Goal: Book appointment/travel/reservation

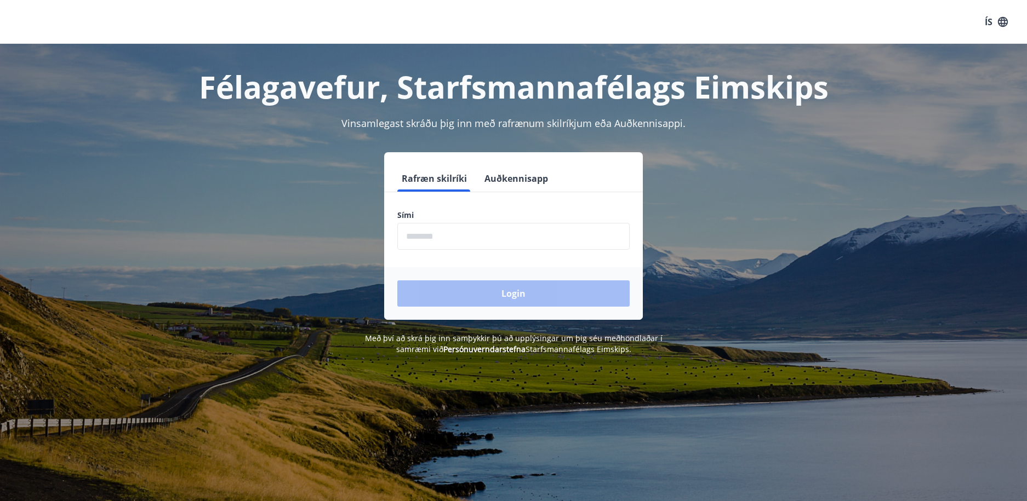
click at [434, 261] on form "Rafræn skilríki Auðkennisapp Sími ​ Login" at bounding box center [513, 242] width 259 height 154
click at [439, 245] on input "phone" at bounding box center [513, 236] width 232 height 27
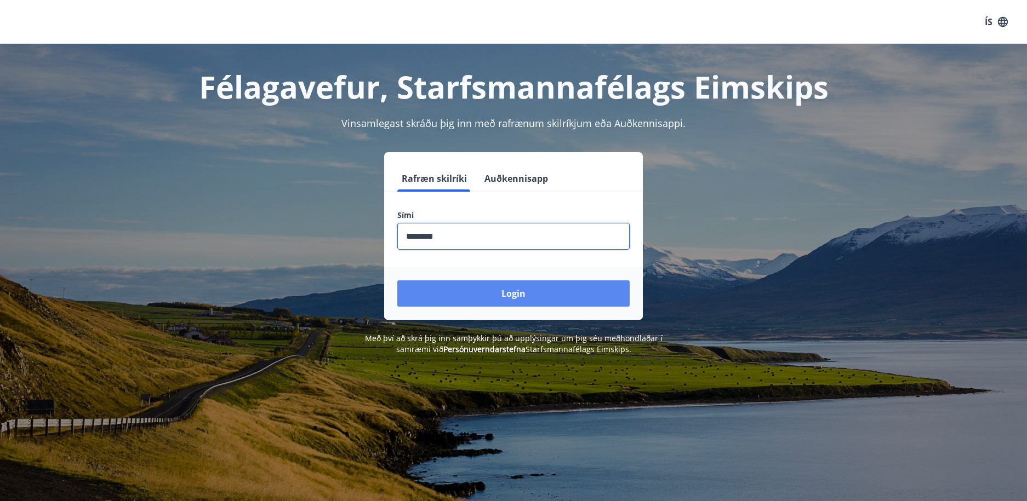
type input "********"
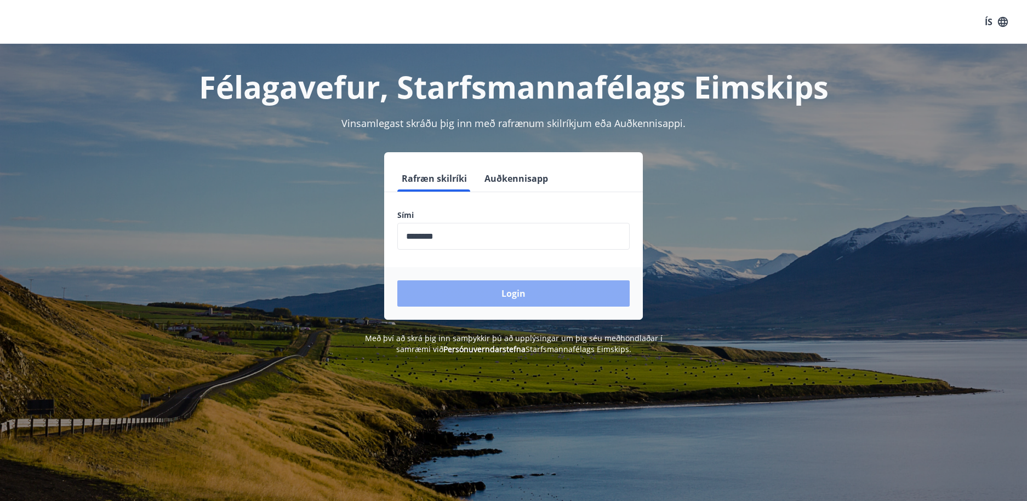
click at [447, 285] on button "Login" at bounding box center [513, 293] width 232 height 26
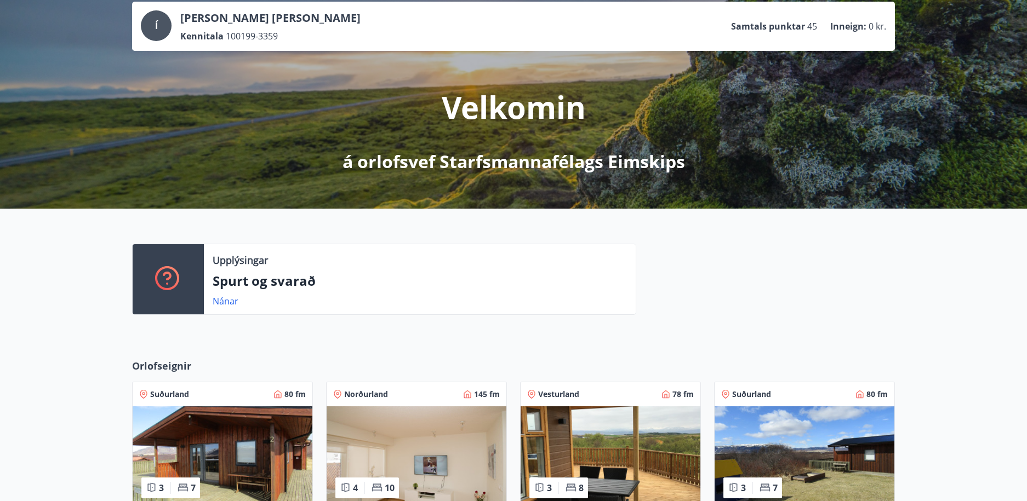
scroll to position [164, 0]
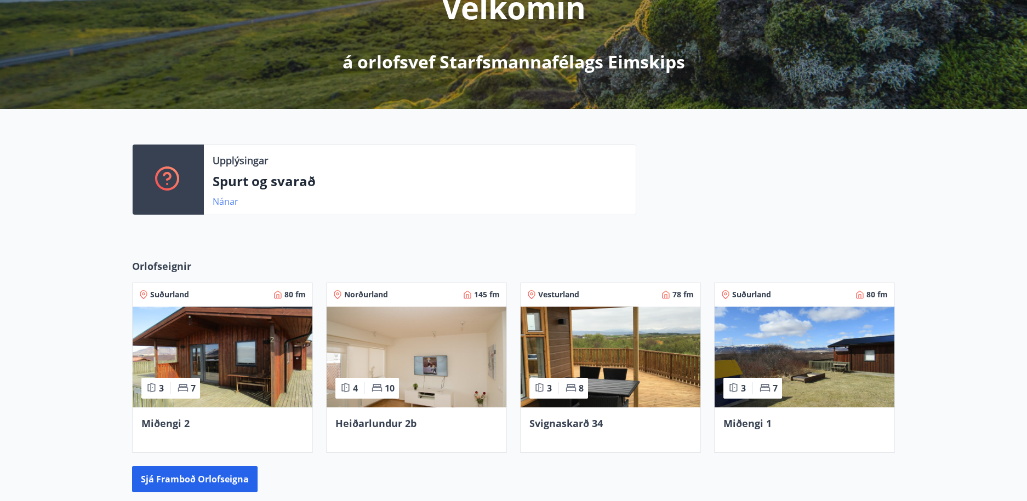
click at [226, 201] on link "Nánar" at bounding box center [226, 202] width 26 height 12
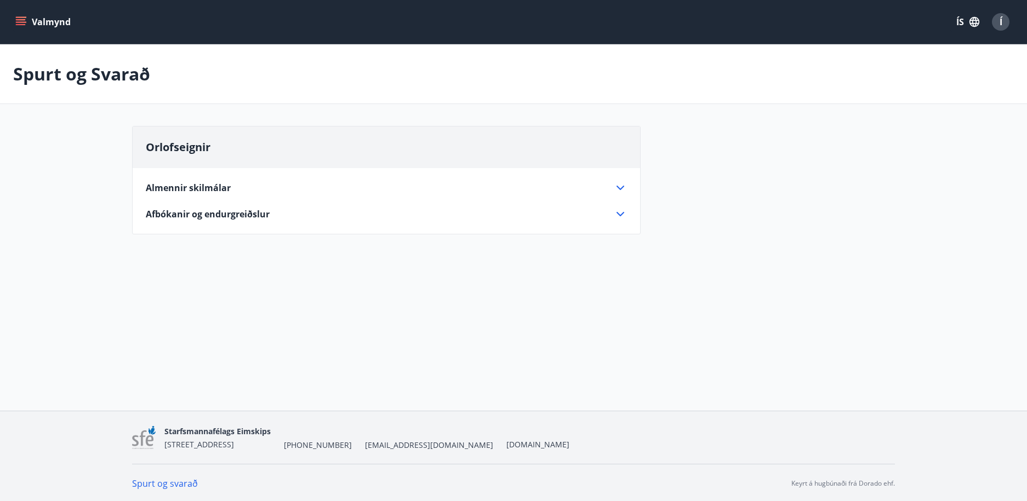
scroll to position [2, 0]
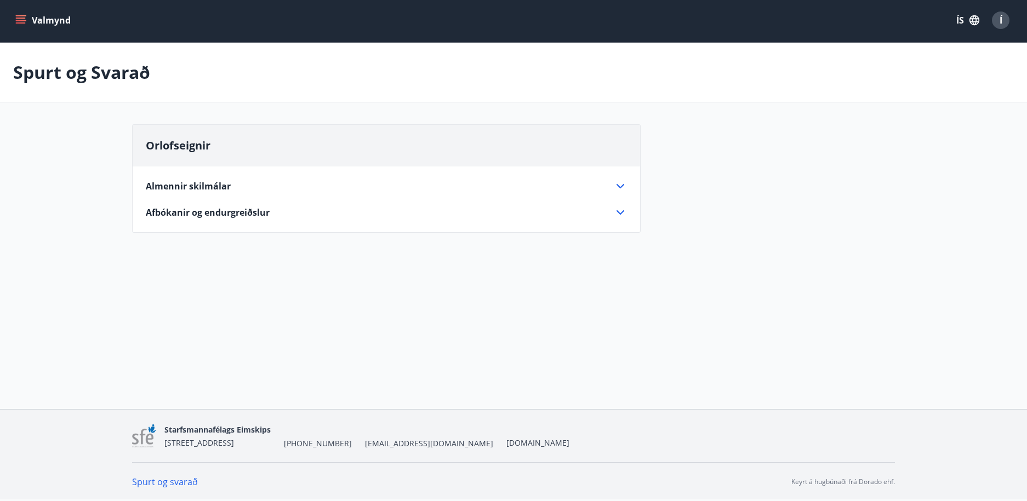
click at [623, 184] on icon at bounding box center [620, 186] width 13 height 13
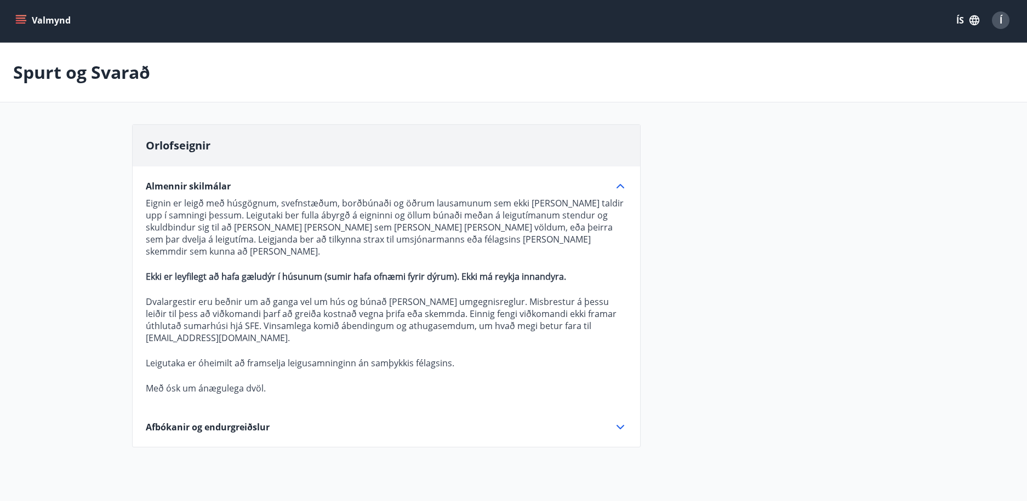
click at [618, 184] on icon at bounding box center [620, 186] width 13 height 13
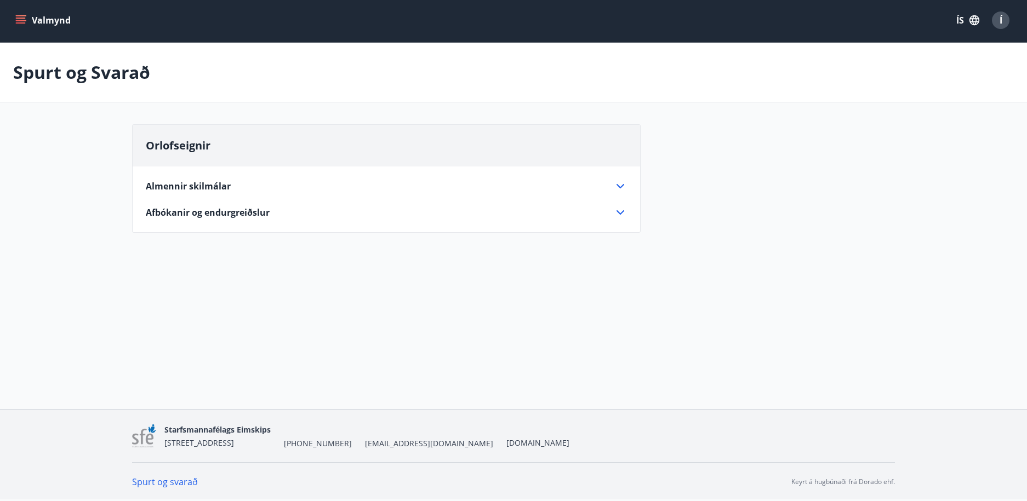
click at [20, 12] on button "Valmynd" at bounding box center [44, 20] width 62 height 20
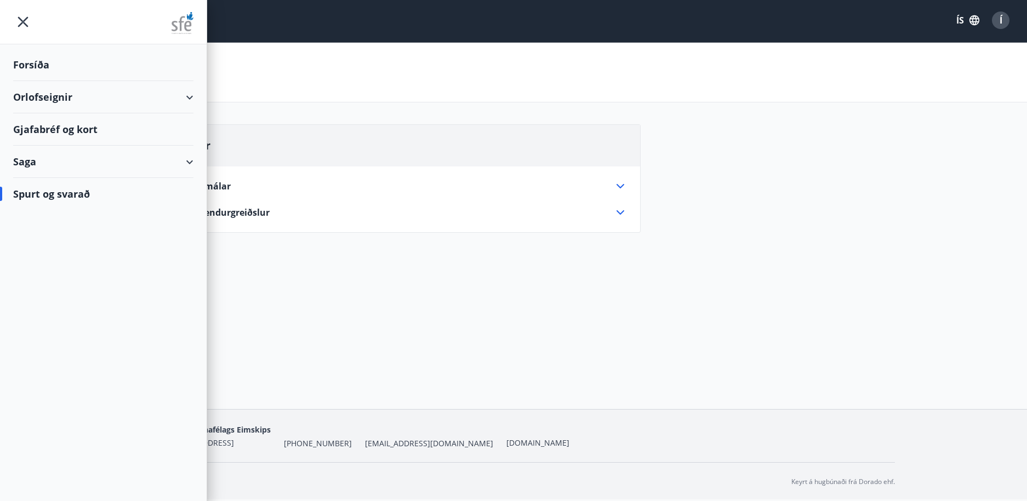
click at [13, 6] on div at bounding box center [103, 22] width 207 height 44
click at [15, 20] on icon "menu" at bounding box center [23, 22] width 20 height 20
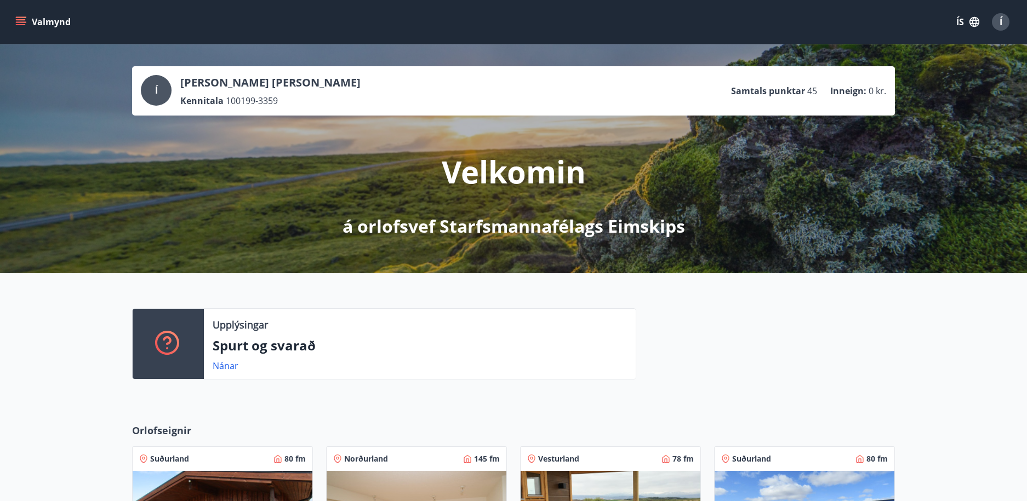
click at [856, 87] on p "Inneign :" at bounding box center [848, 91] width 36 height 12
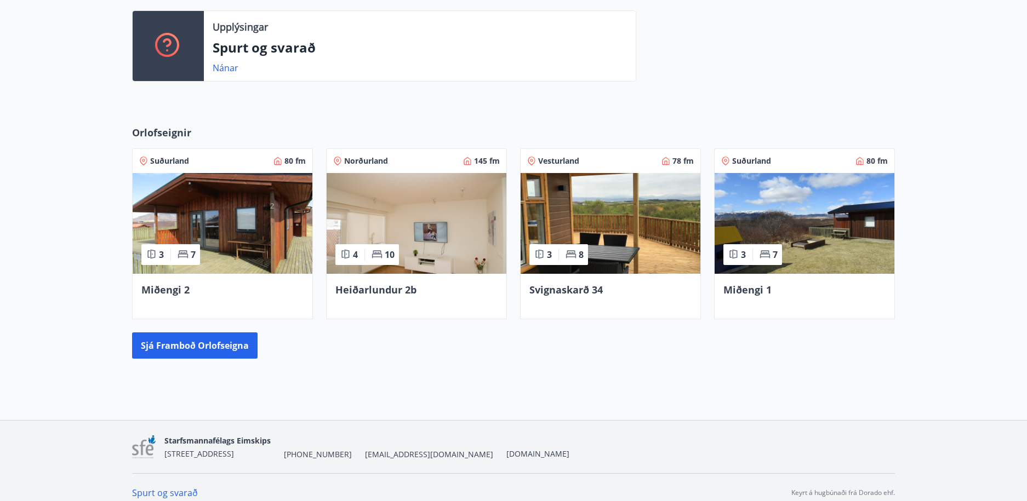
scroll to position [309, 0]
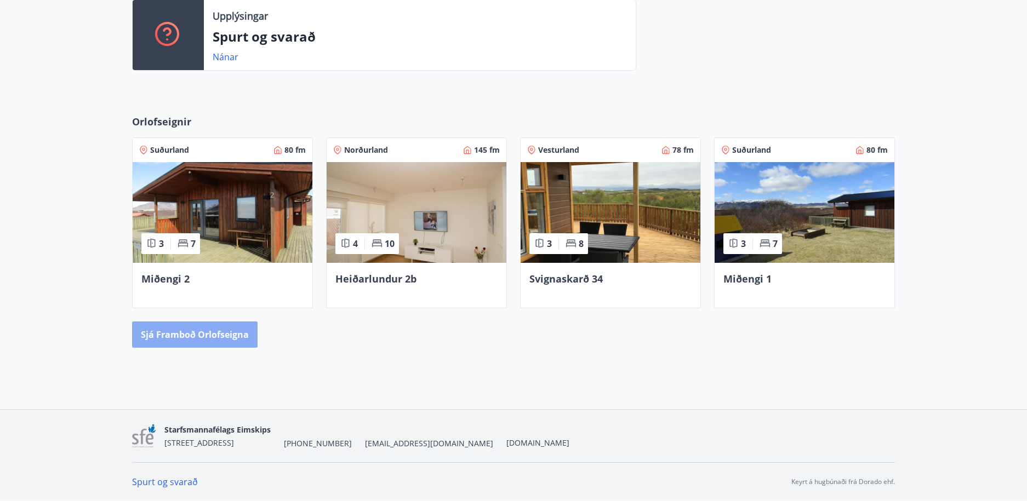
click at [196, 335] on button "Sjá framboð orlofseigna" at bounding box center [194, 335] width 125 height 26
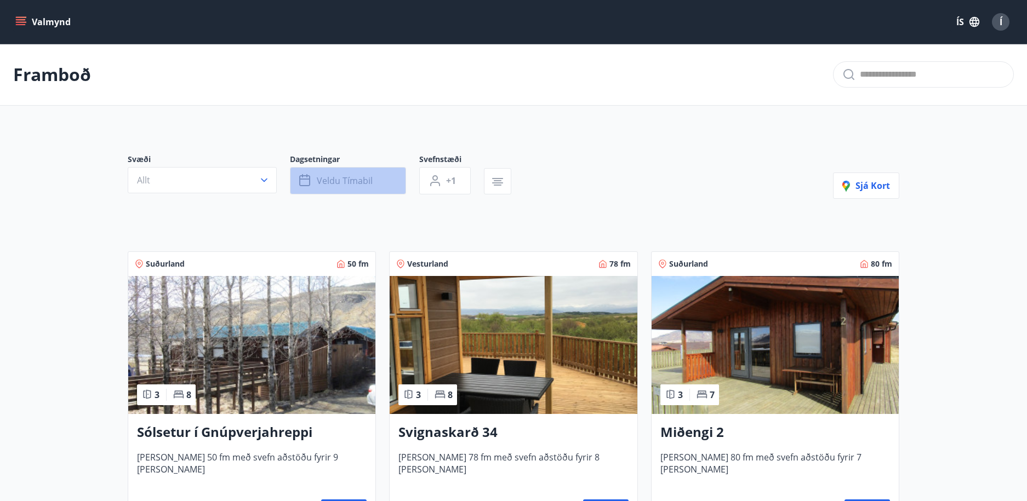
click at [341, 188] on button "Veldu tímabil" at bounding box center [348, 180] width 116 height 27
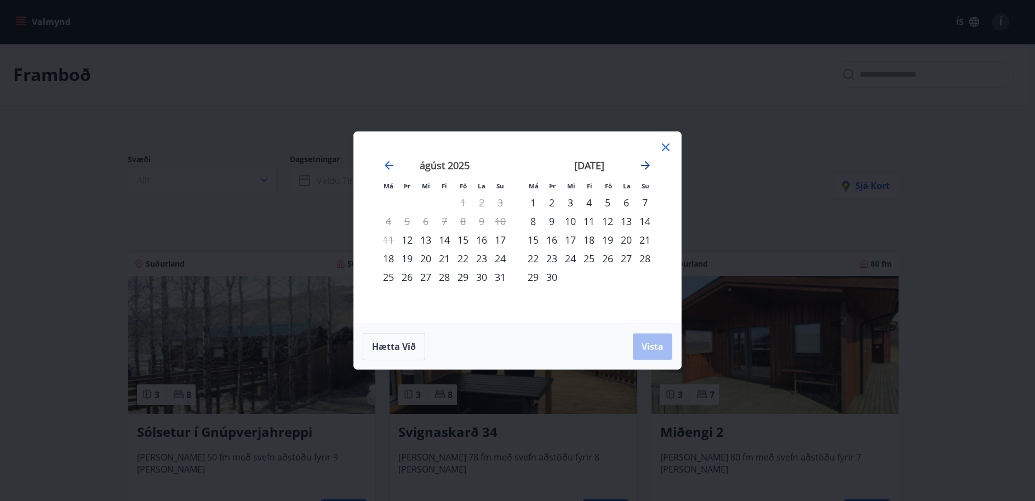
click at [648, 163] on icon "Move forward to switch to the next month." at bounding box center [645, 165] width 9 height 9
click at [530, 260] on div "22" at bounding box center [533, 258] width 19 height 19
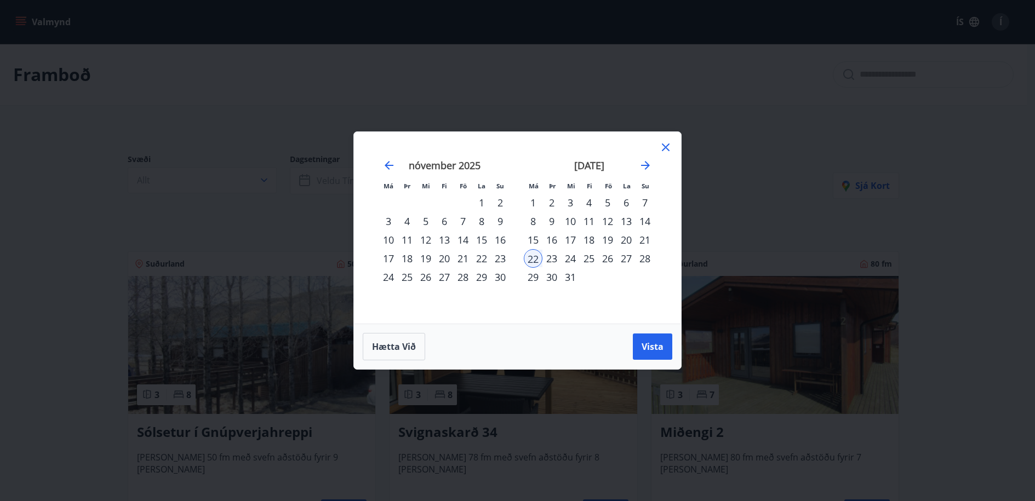
click at [536, 279] on div "29" at bounding box center [533, 277] width 19 height 19
click at [645, 247] on div "21" at bounding box center [644, 240] width 19 height 19
click at [649, 257] on div "28" at bounding box center [644, 258] width 19 height 19
click at [670, 341] on button "Vista" at bounding box center [652, 347] width 39 height 26
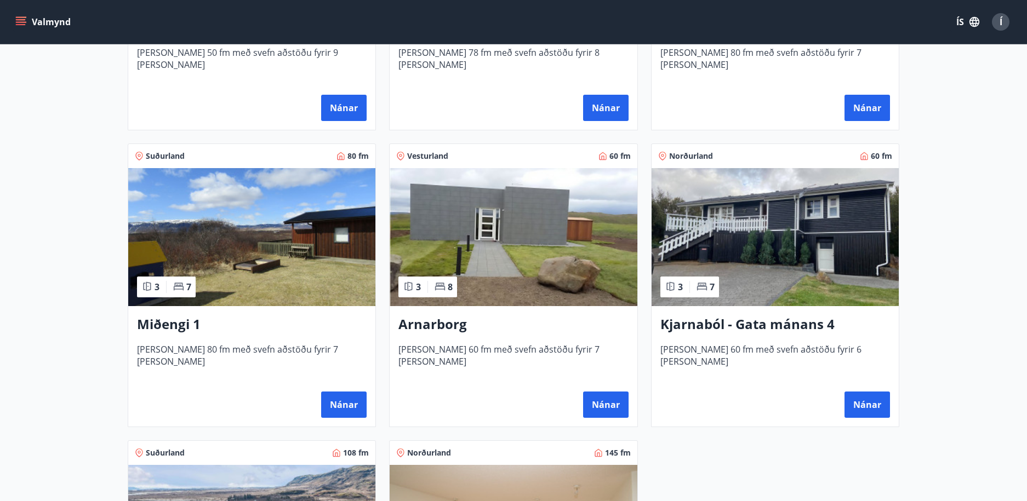
scroll to position [438, 0]
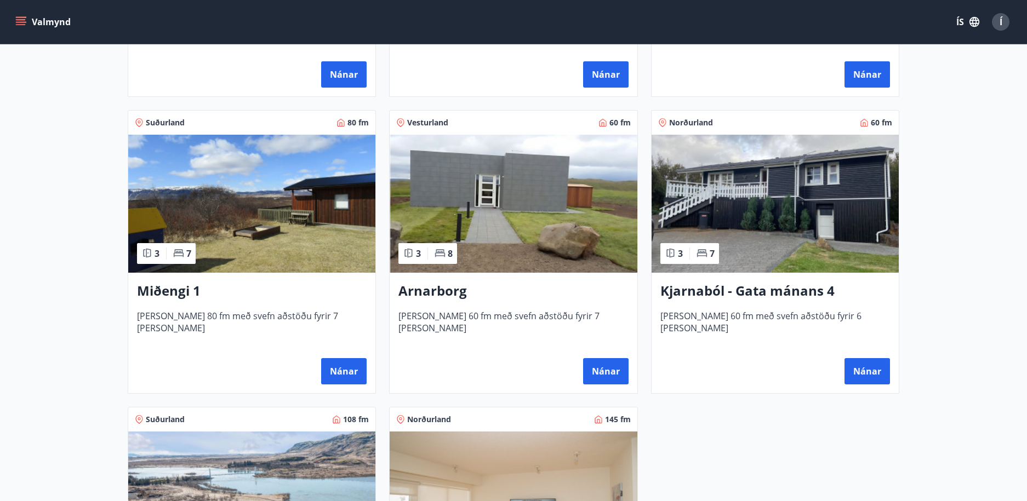
click at [756, 289] on h3 "Kjarnaból - Gata mánans 4" at bounding box center [775, 292] width 230 height 20
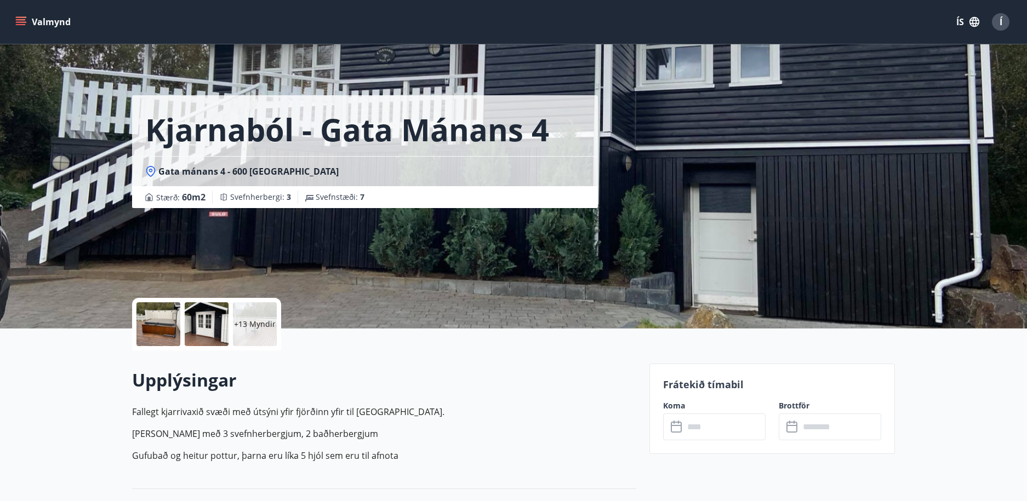
scroll to position [110, 0]
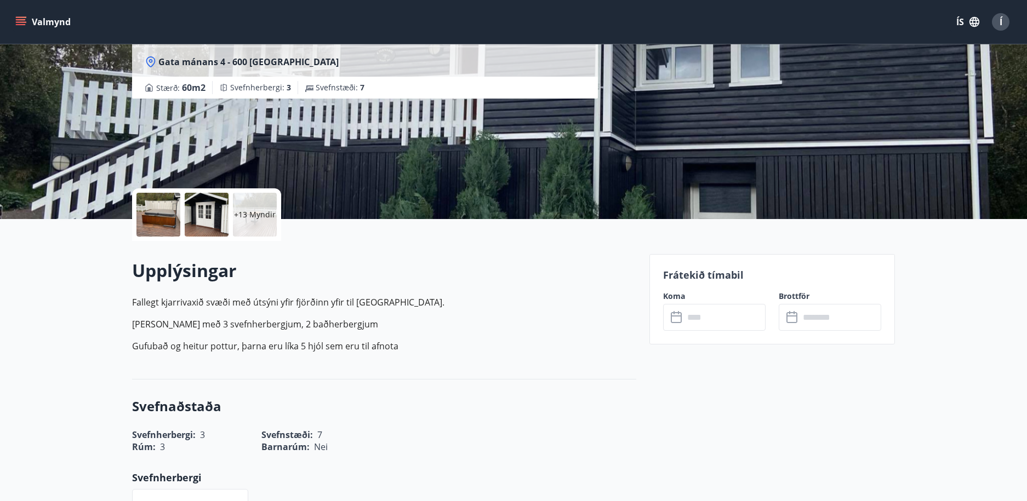
click at [702, 311] on input "text" at bounding box center [725, 317] width 82 height 27
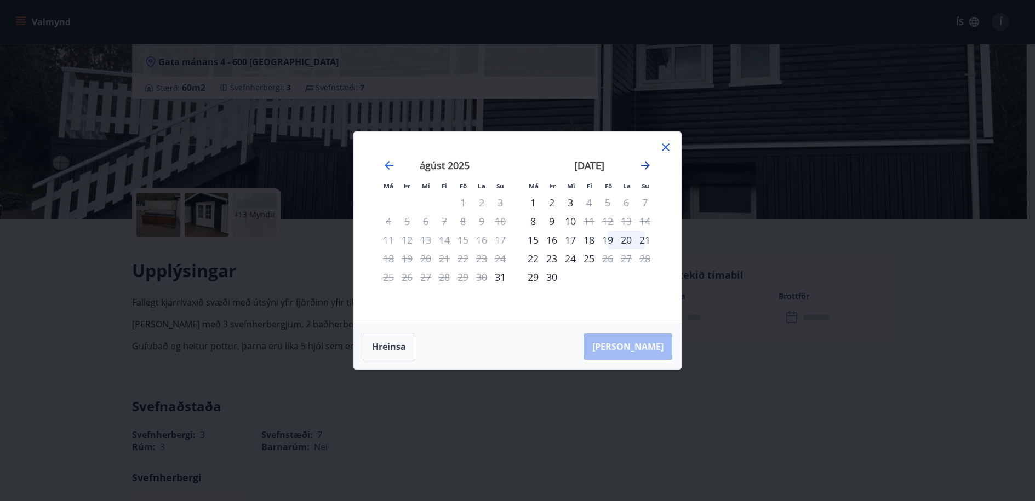
click at [642, 167] on icon "Move forward to switch to the next month." at bounding box center [645, 165] width 13 height 13
click at [644, 237] on div "21" at bounding box center [644, 240] width 19 height 19
click at [637, 259] on div "28" at bounding box center [644, 258] width 19 height 19
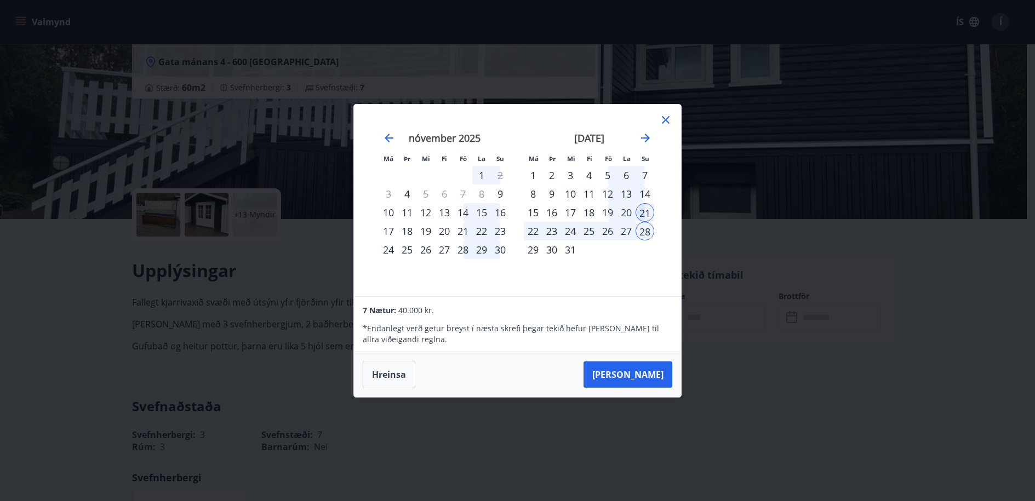
click at [667, 117] on icon at bounding box center [665, 119] width 13 height 13
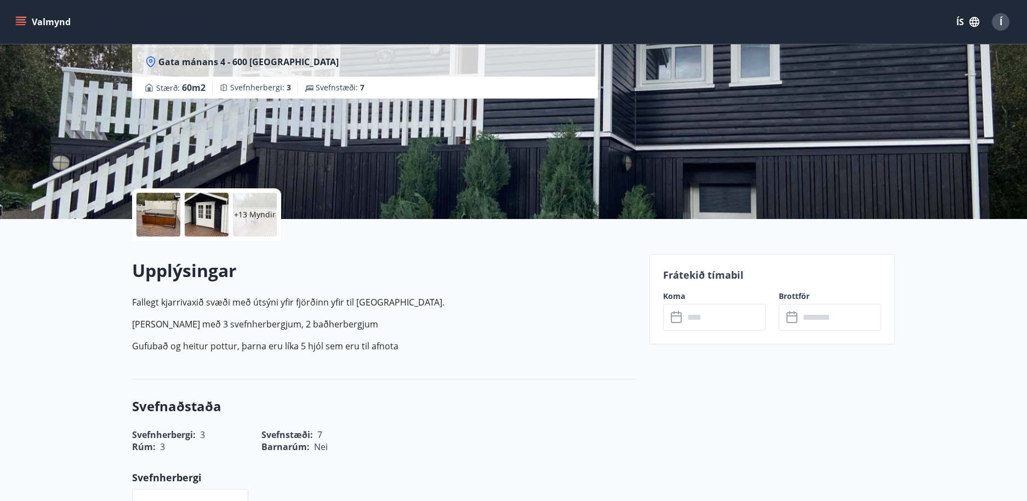
click at [879, 260] on div "Frátekið tímabil Koma ​ ​ Brottför ​ ​" at bounding box center [771, 299] width 245 height 90
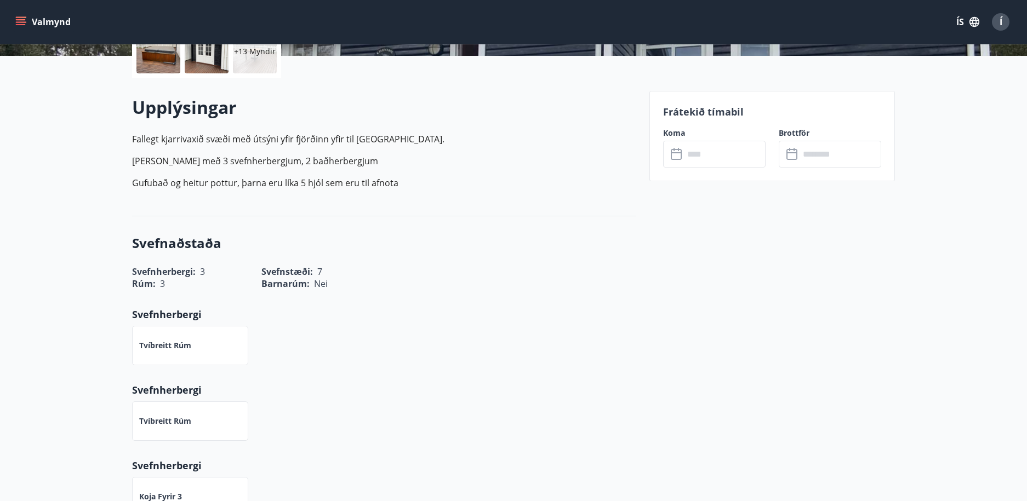
scroll to position [274, 0]
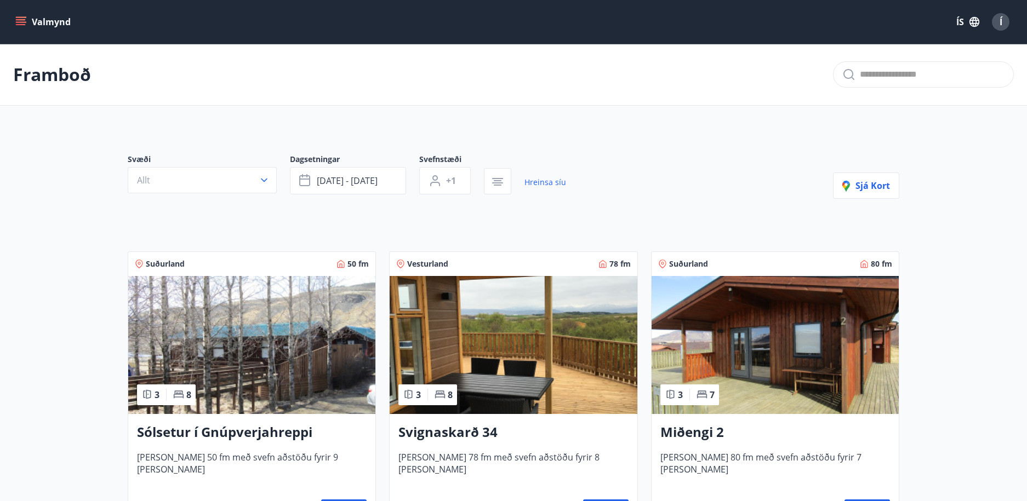
click at [57, 24] on button "Valmynd" at bounding box center [44, 22] width 62 height 20
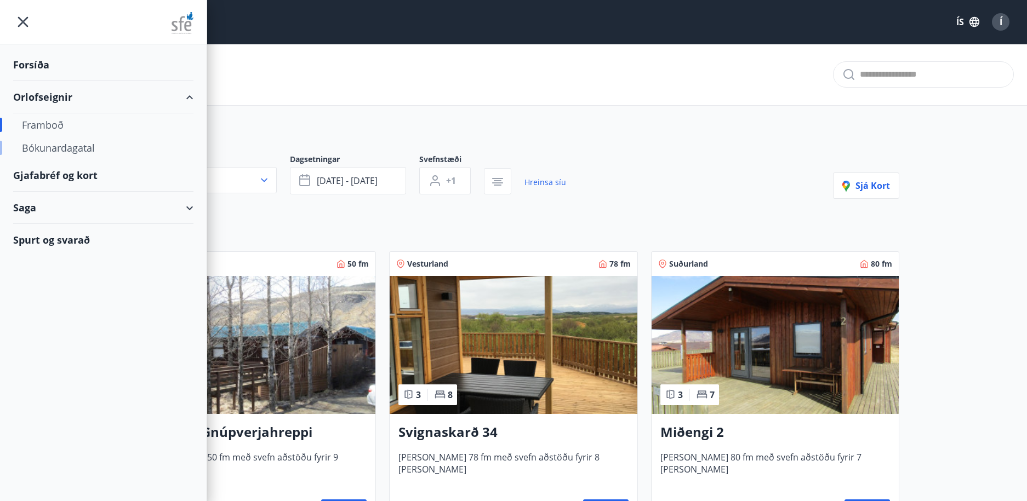
click at [67, 150] on div "Bókunardagatal" at bounding box center [103, 147] width 163 height 23
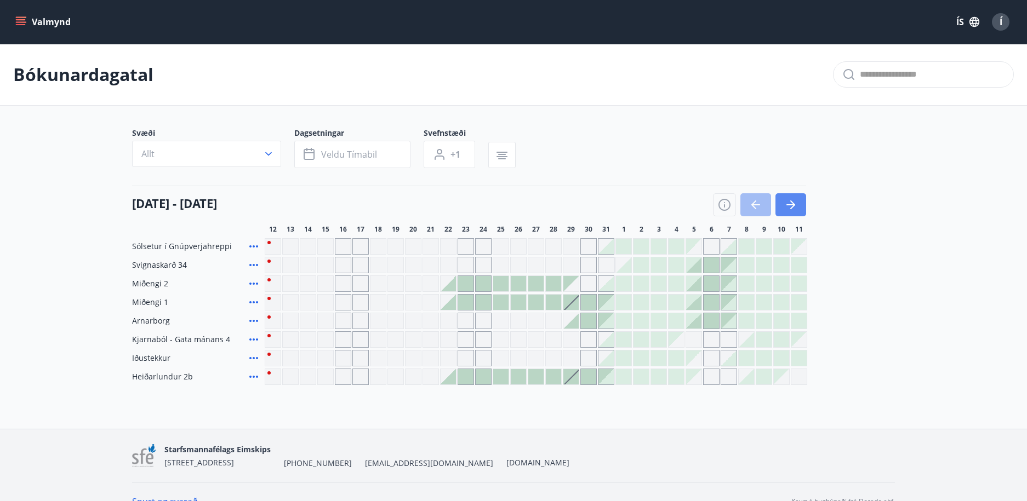
drag, startPoint x: 778, startPoint y: 207, endPoint x: 789, endPoint y: 206, distance: 10.5
click at [780, 207] on button "button" at bounding box center [790, 204] width 31 height 23
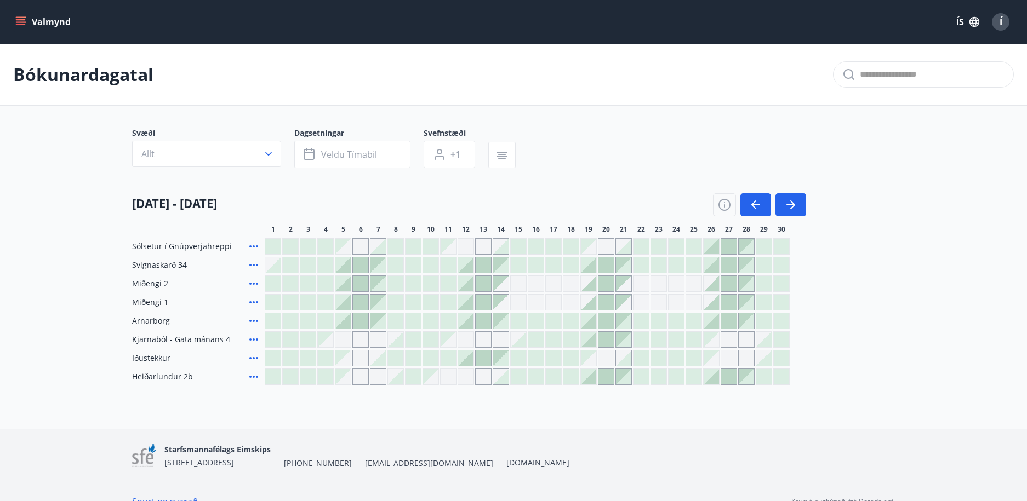
drag, startPoint x: 368, startPoint y: 319, endPoint x: 13, endPoint y: 233, distance: 365.1
drag, startPoint x: 13, startPoint y: 233, endPoint x: 30, endPoint y: 163, distance: 72.8
click at [30, 163] on main "Bókunardagatal Svæði Allt Dagsetningar Veldu tímabil Svefnstæði +1 01 september…" at bounding box center [513, 214] width 1027 height 341
click at [37, 16] on button "Valmynd" at bounding box center [44, 22] width 62 height 20
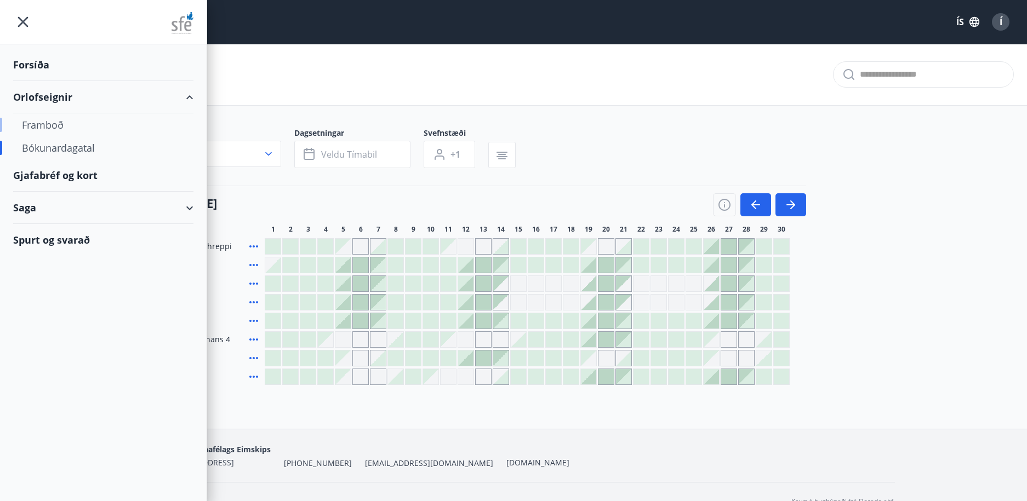
click at [72, 135] on div "Framboð" at bounding box center [103, 124] width 163 height 23
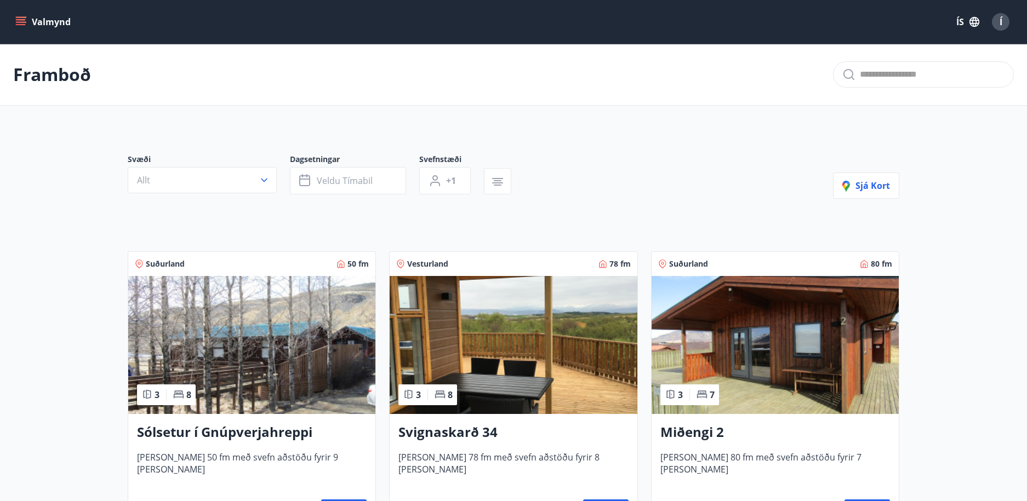
click at [20, 19] on icon "menu" at bounding box center [20, 21] width 11 height 11
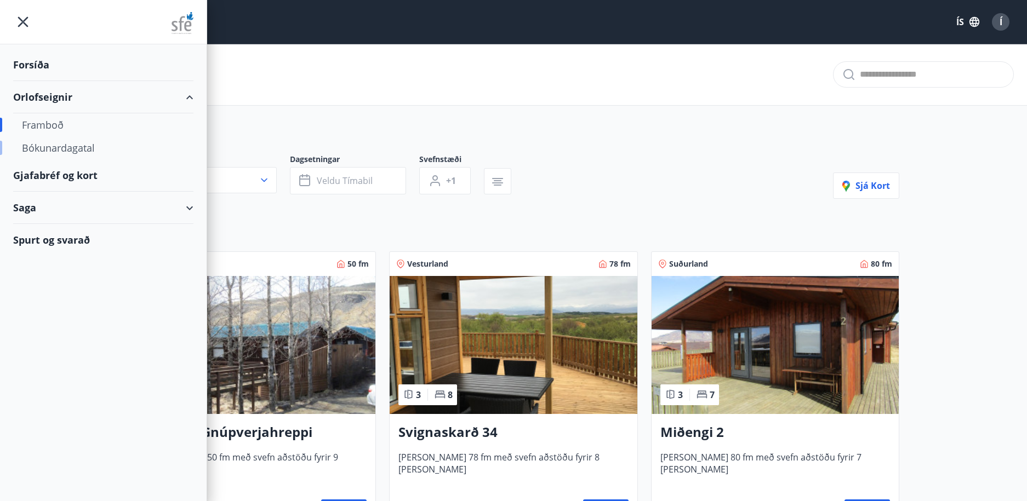
click at [67, 151] on div "Bókunardagatal" at bounding box center [103, 147] width 163 height 23
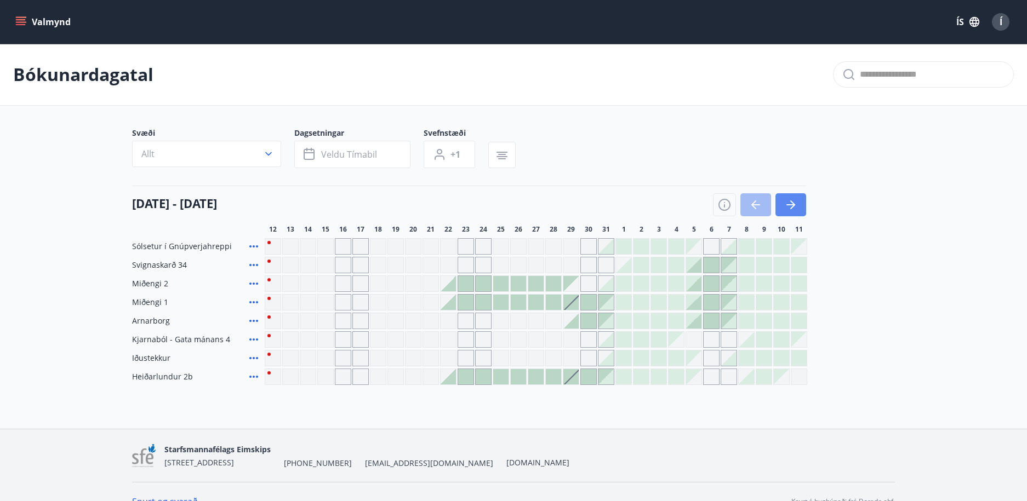
click at [791, 202] on icon "button" at bounding box center [792, 205] width 5 height 9
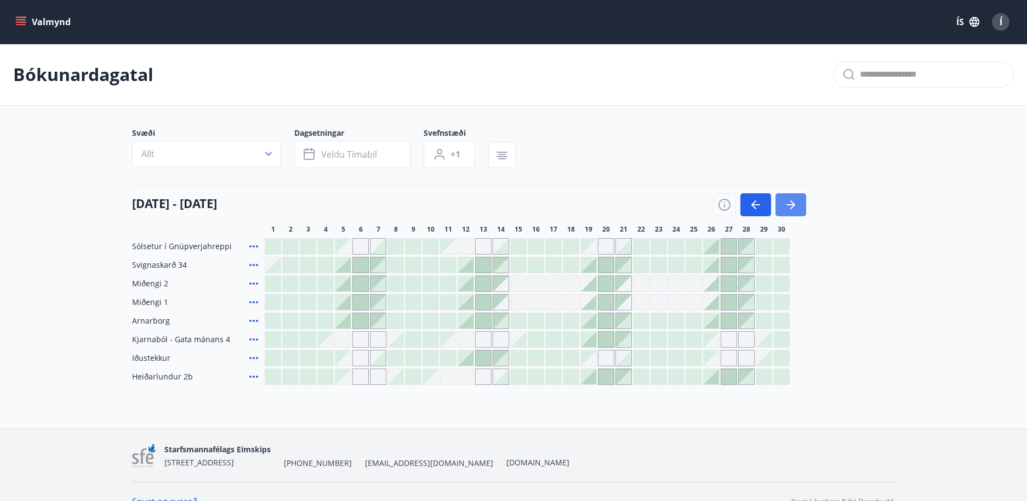
click at [788, 206] on icon "button" at bounding box center [790, 204] width 13 height 13
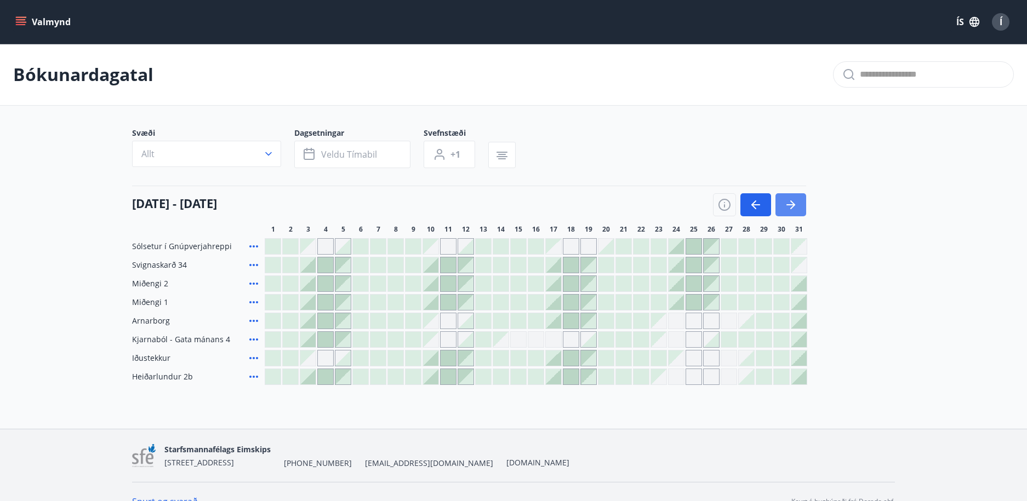
click at [782, 206] on button "button" at bounding box center [790, 204] width 31 height 23
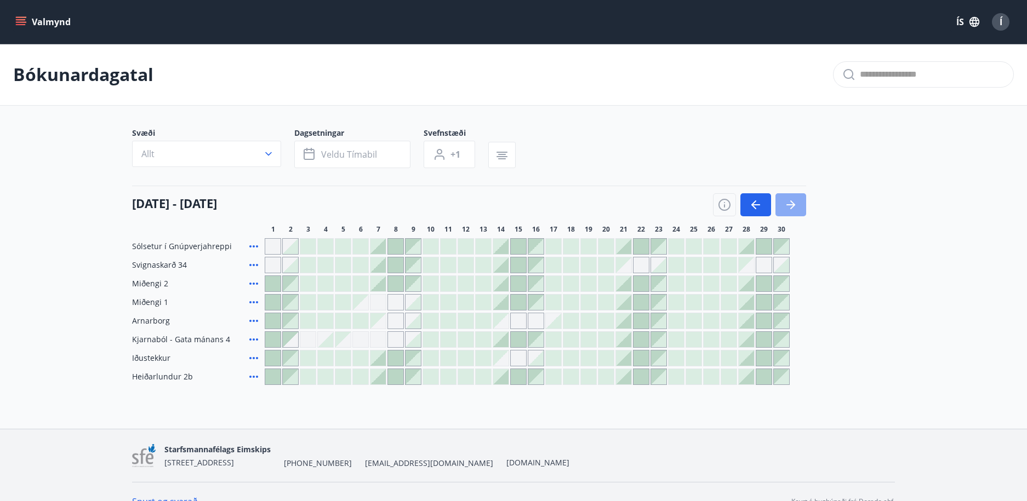
click at [782, 206] on button "button" at bounding box center [790, 204] width 31 height 23
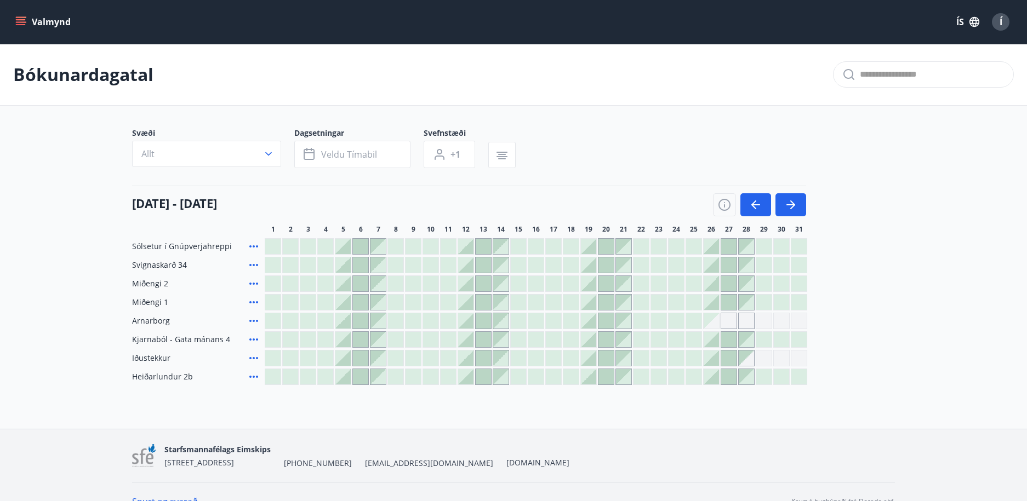
click at [710, 341] on div at bounding box center [710, 339] width 15 height 15
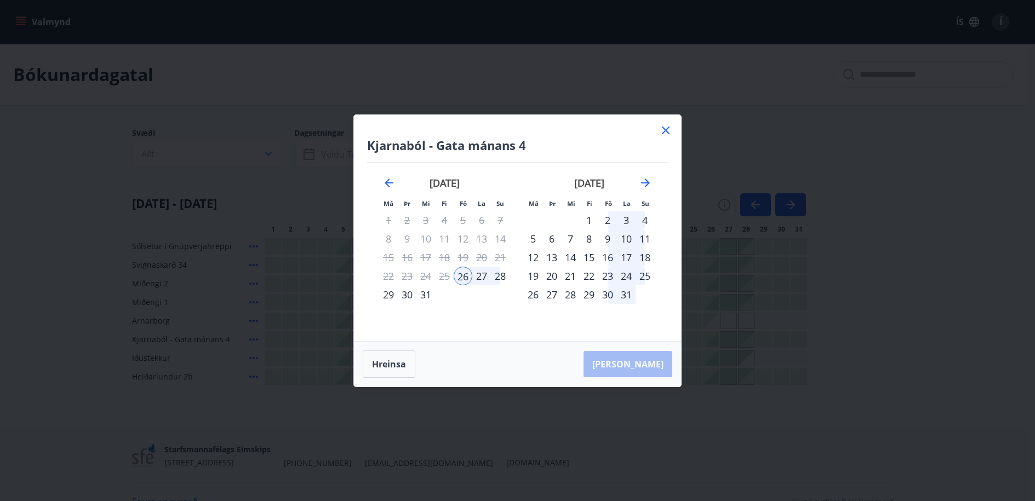
click at [663, 129] on icon at bounding box center [665, 130] width 13 height 13
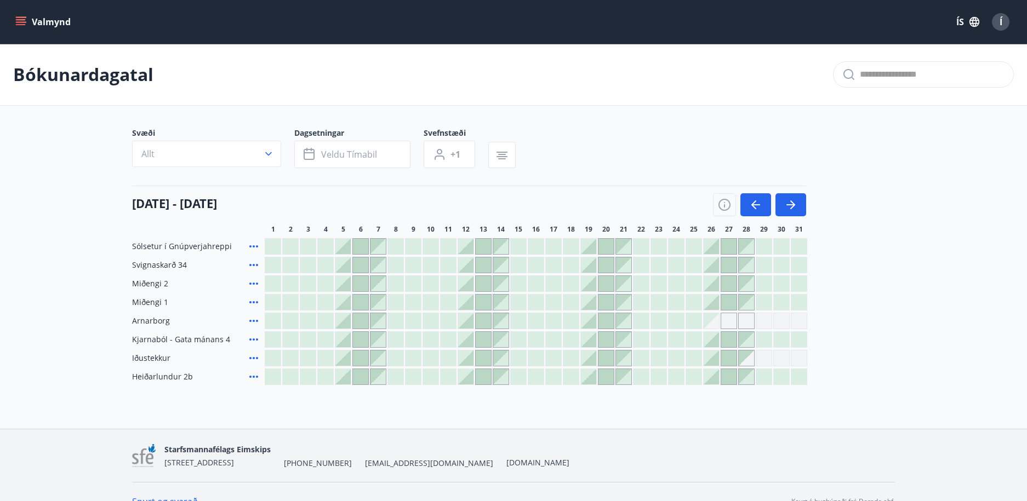
click at [663, 129] on div "Svæði Allt Dagsetningar Veldu tímabil Svefnstæði +1" at bounding box center [513, 150] width 763 height 45
